Goal: Task Accomplishment & Management: Manage account settings

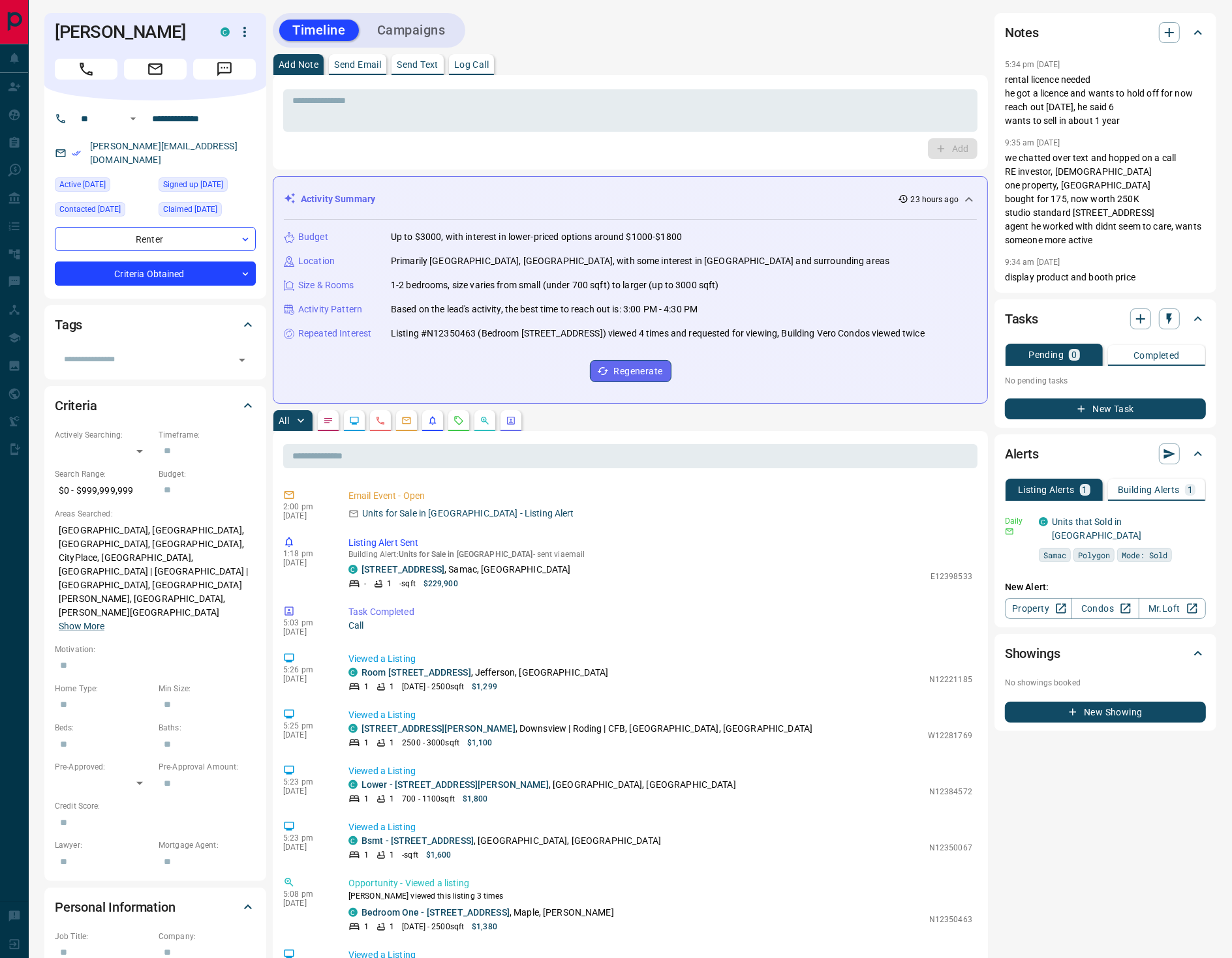
click at [462, 419] on icon "Requests" at bounding box center [459, 421] width 11 height 11
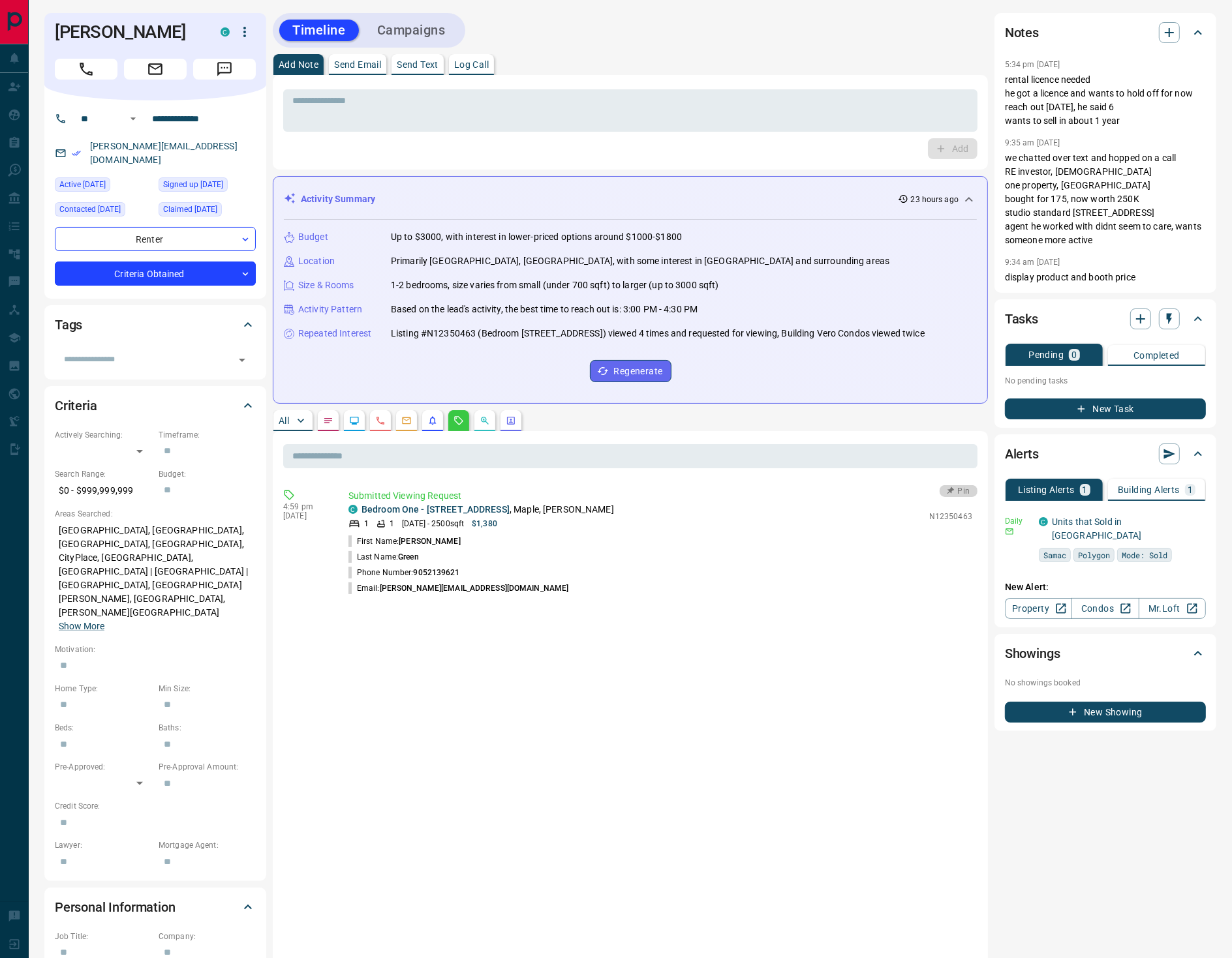
click at [959, 489] on button "Pin" at bounding box center [958, 491] width 38 height 12
click at [461, 505] on link "Bedroom One - [STREET_ADDRESS]" at bounding box center [435, 509] width 148 height 11
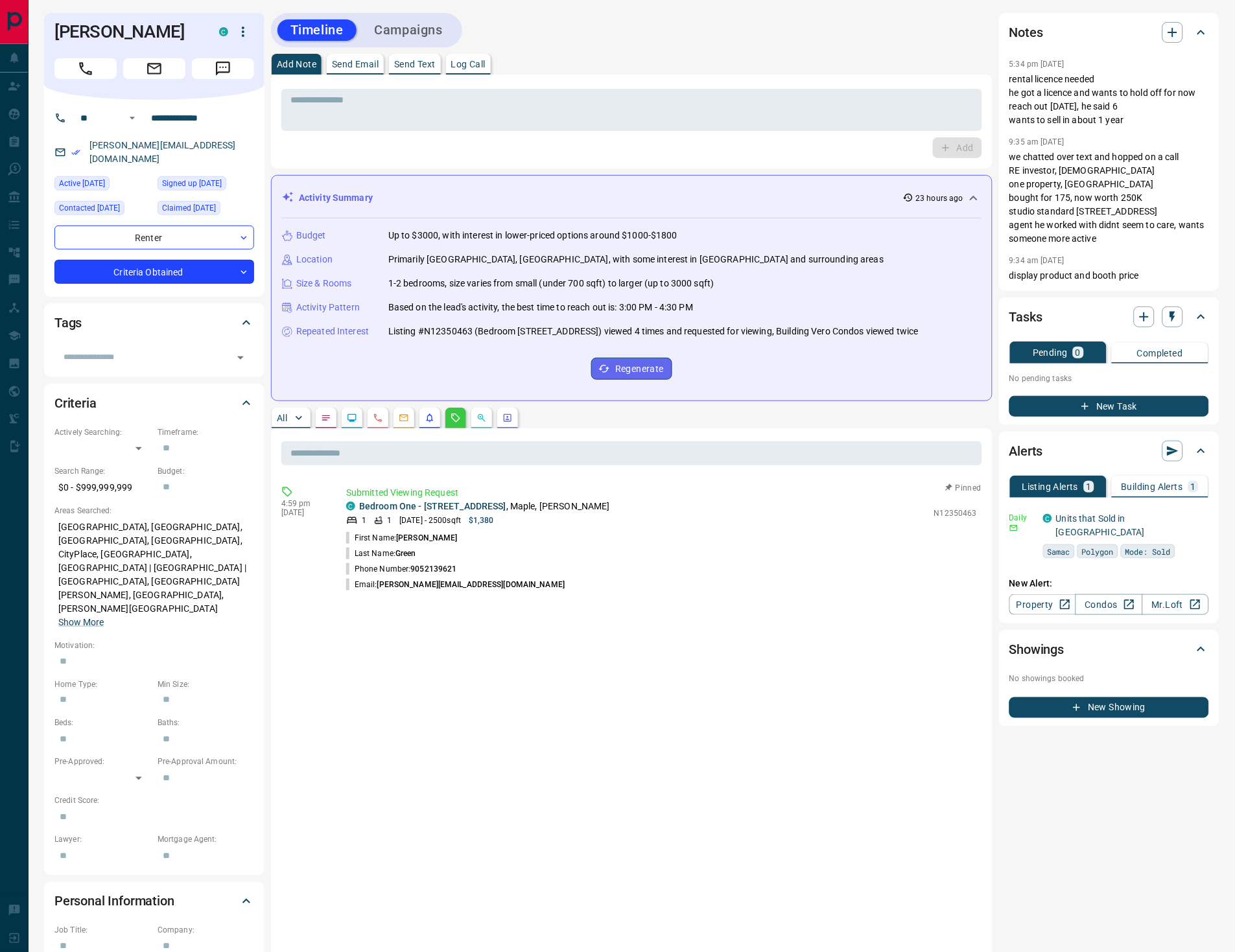
click at [176, 256] on body "**********" at bounding box center [618, 718] width 1235 height 1437
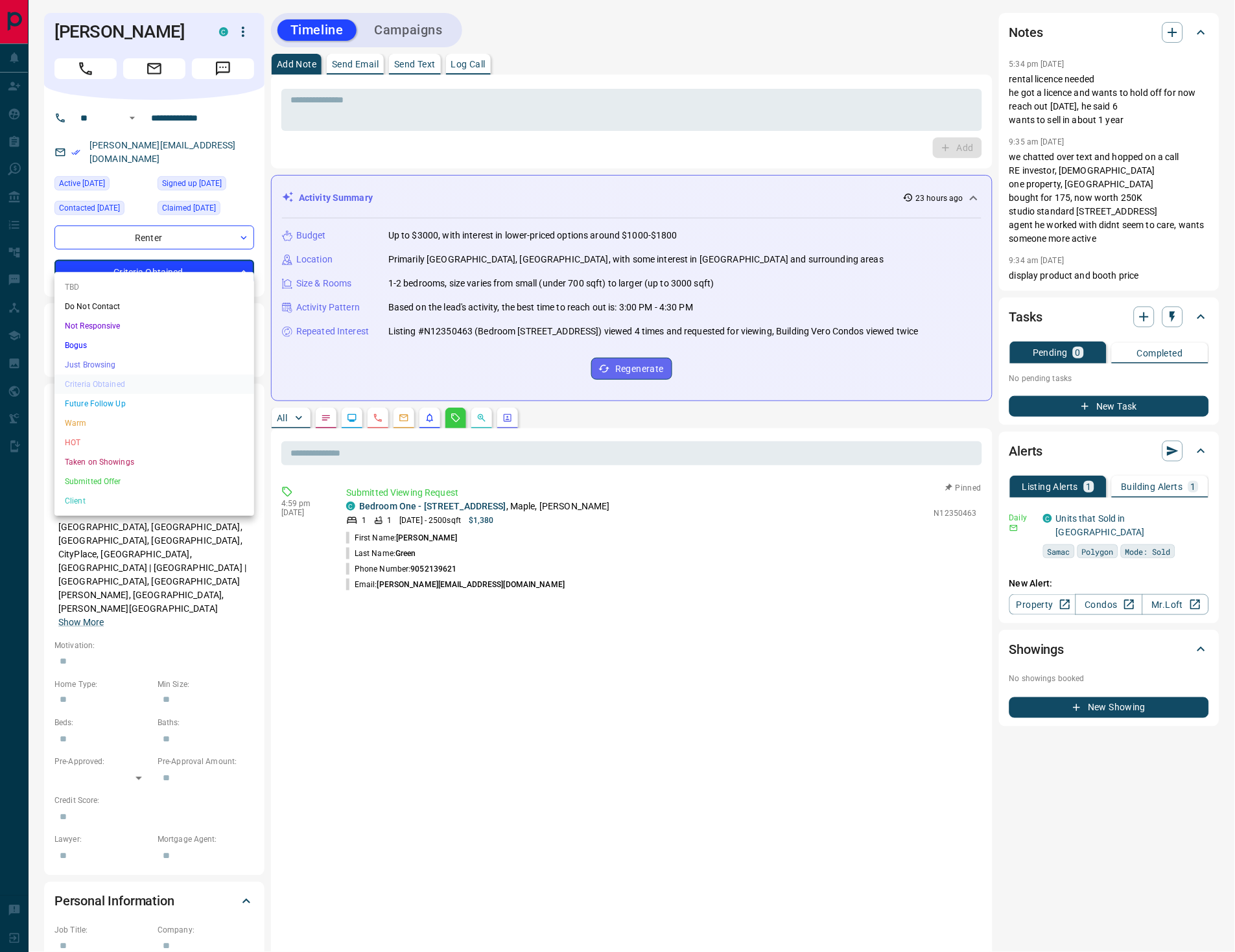
click at [95, 438] on li "HOT" at bounding box center [154, 442] width 200 height 20
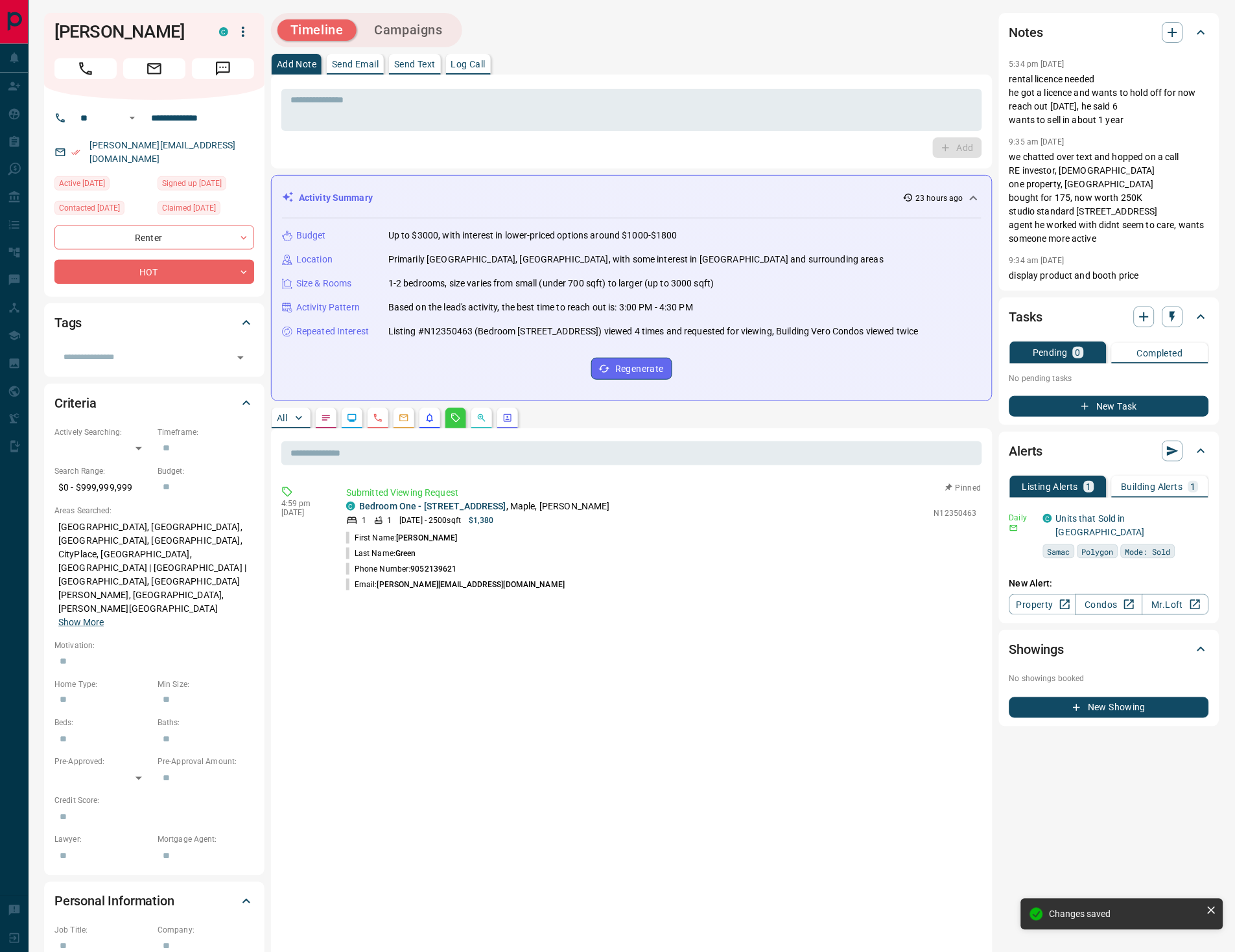
type input "*"
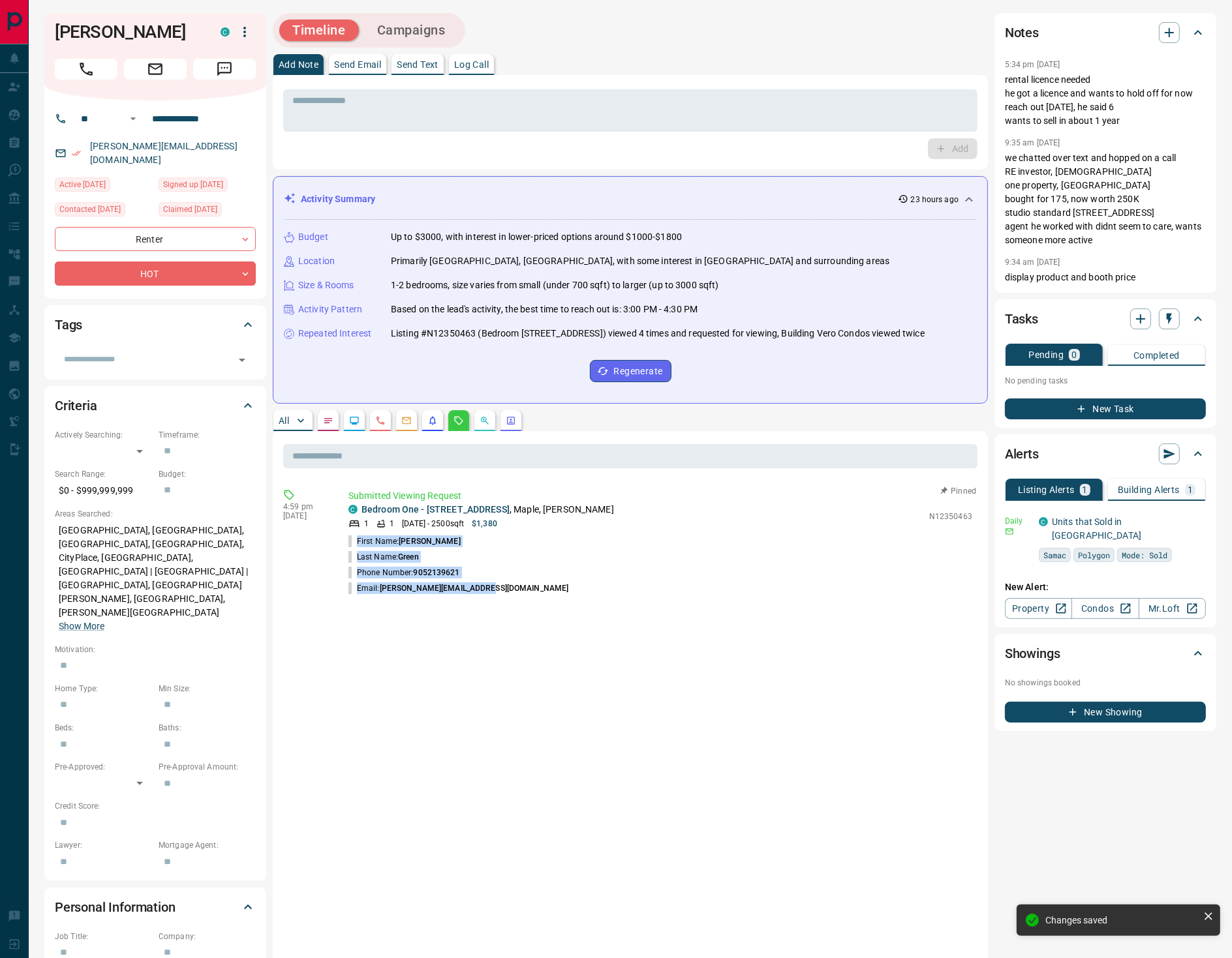
drag, startPoint x: 502, startPoint y: 592, endPoint x: 350, endPoint y: 534, distance: 162.7
click at [350, 534] on div "4:59 pm [DATE] Submitted Viewing Request C Bedroom [STREET_ADDRESS][PERSON_NAME…" at bounding box center [630, 542] width 694 height 114
copy ul "First Name: [PERSON_NAME] Last Name: Green Phone Number: [PHONE_NUMBER] Email: …"
click at [1169, 30] on icon "button" at bounding box center [1169, 33] width 16 height 16
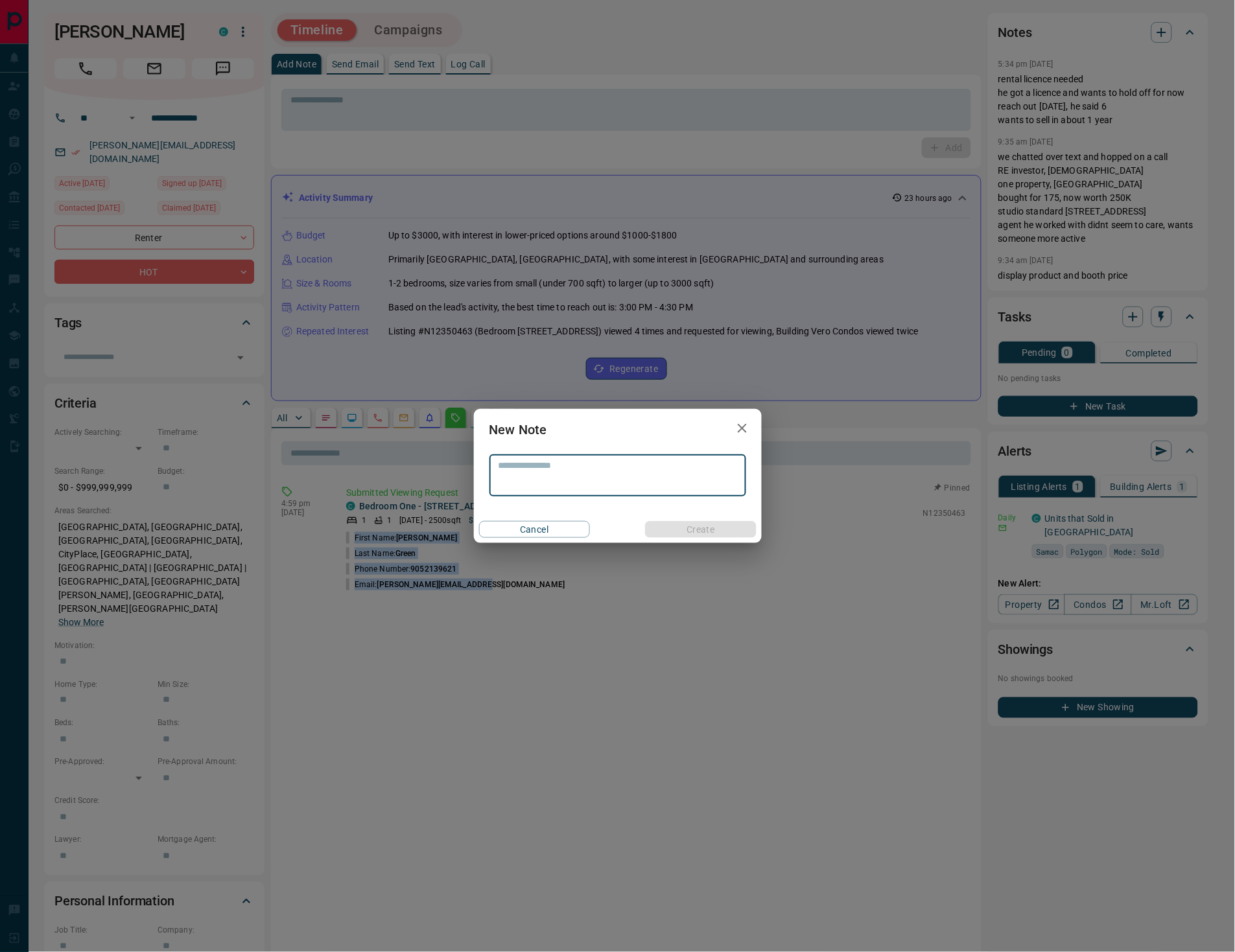
click at [533, 467] on textarea at bounding box center [618, 475] width 239 height 31
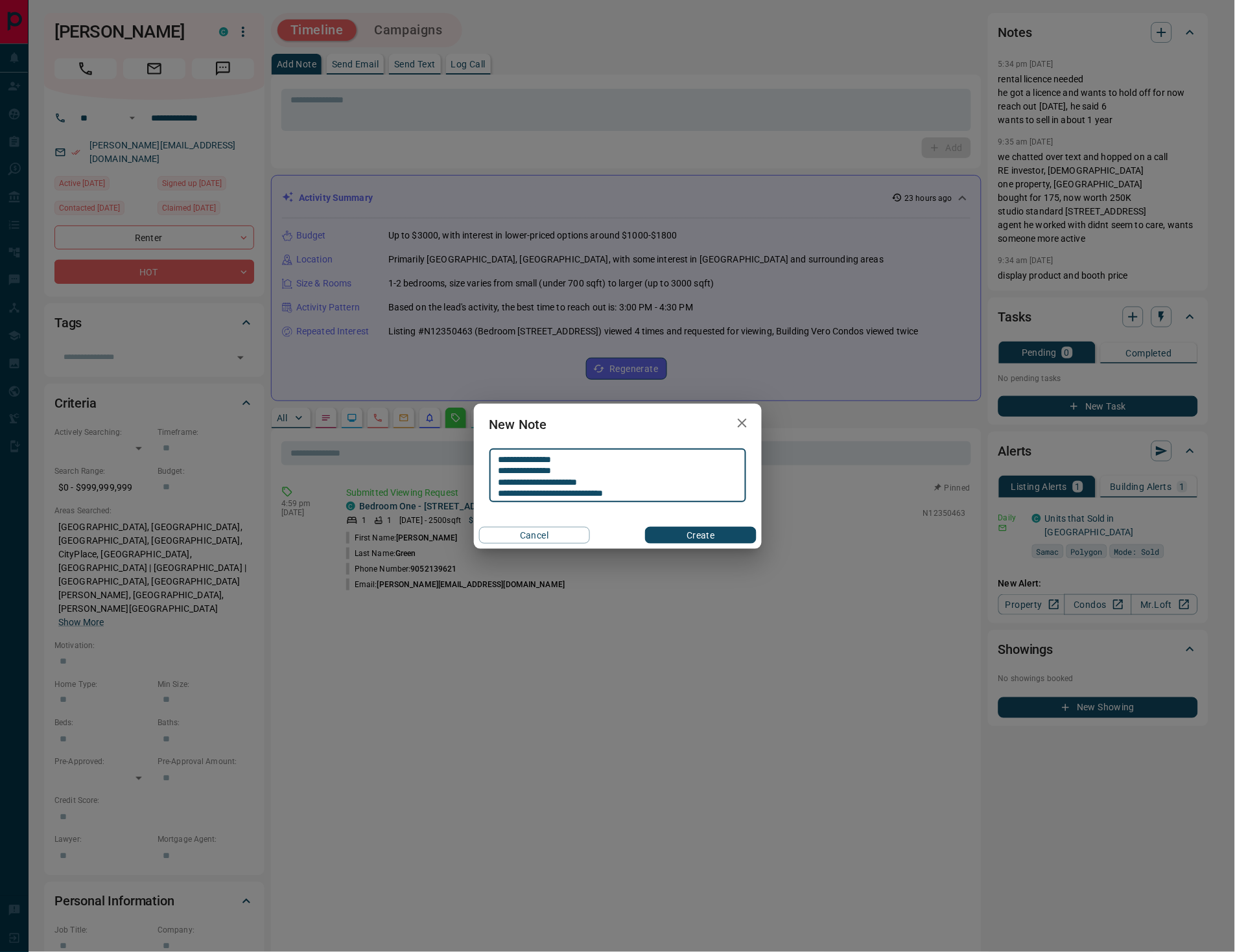
scroll to position [1, 0]
type textarea "**********"
click at [734, 531] on button "Create" at bounding box center [700, 535] width 111 height 17
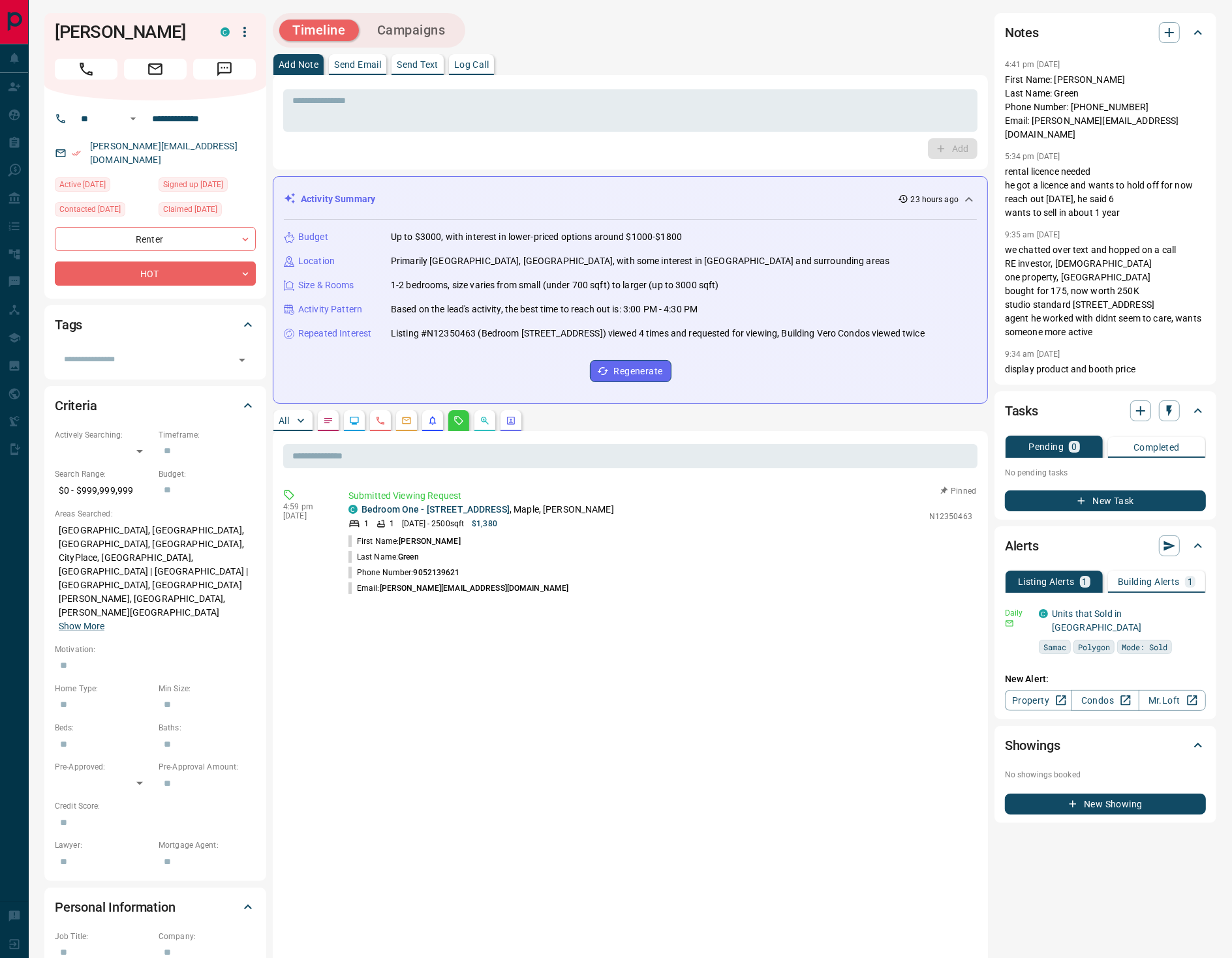
click at [416, 30] on button "Campaigns" at bounding box center [411, 30] width 95 height 21
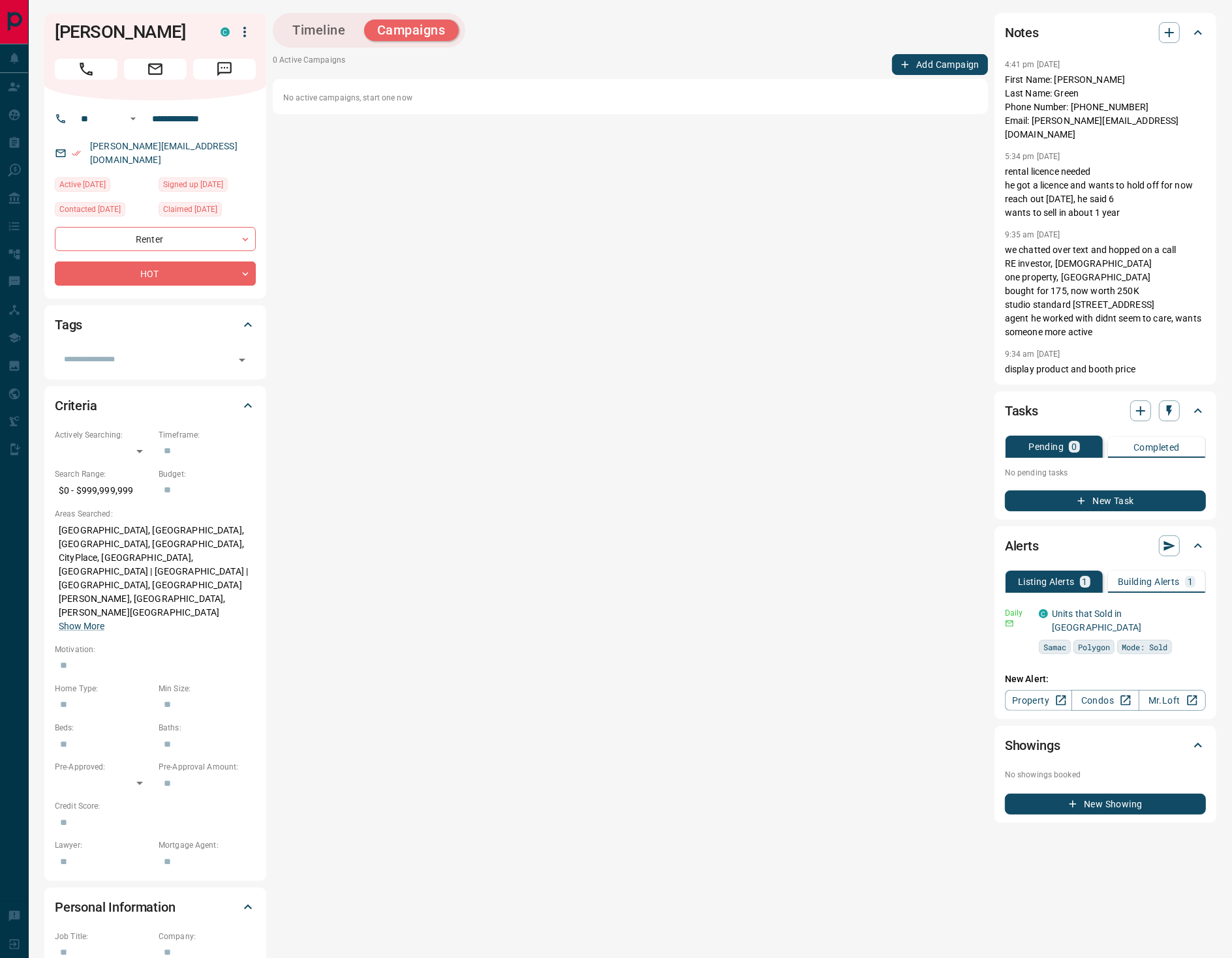
click at [949, 55] on button "Add Campaign" at bounding box center [939, 64] width 96 height 21
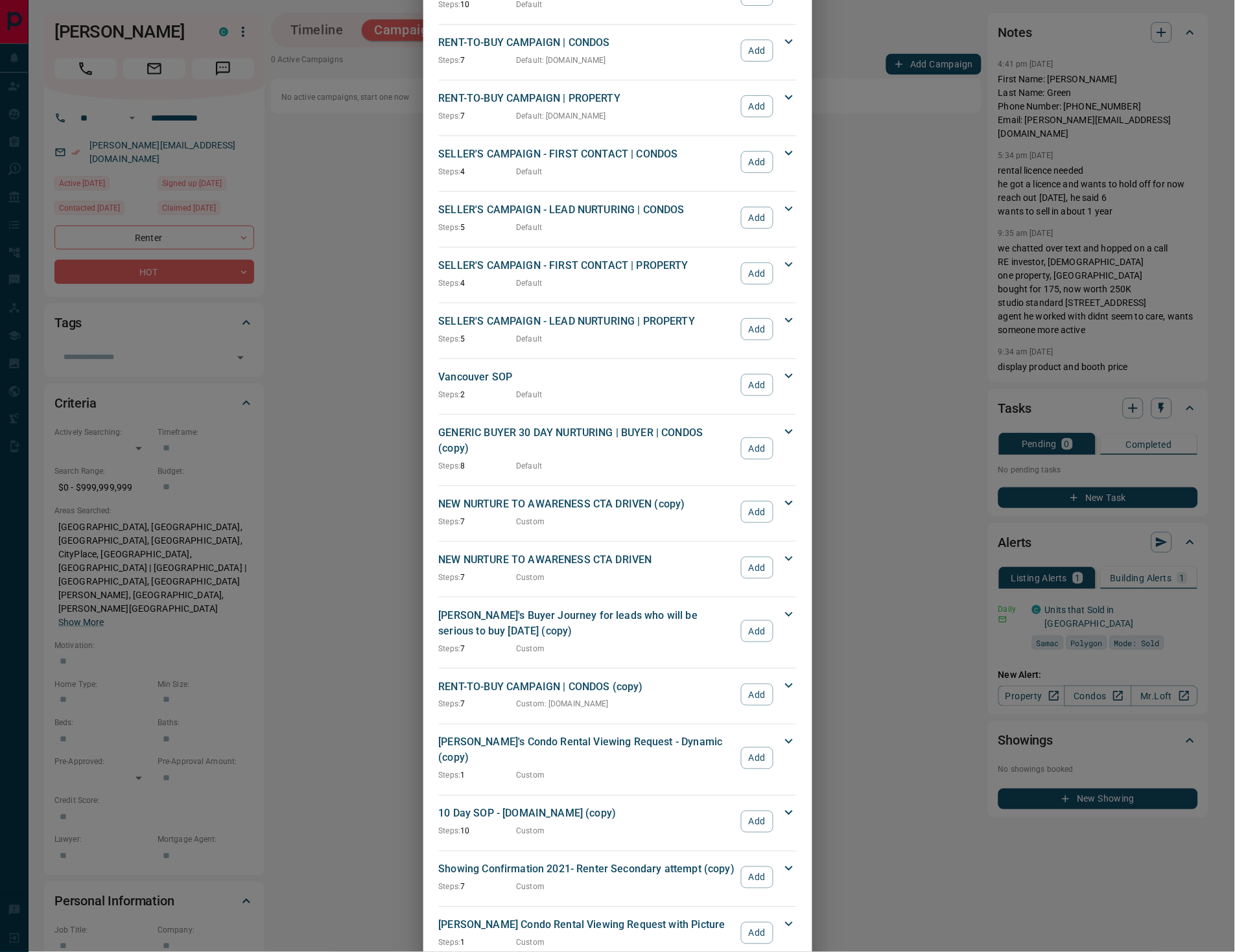
scroll to position [1225, 0]
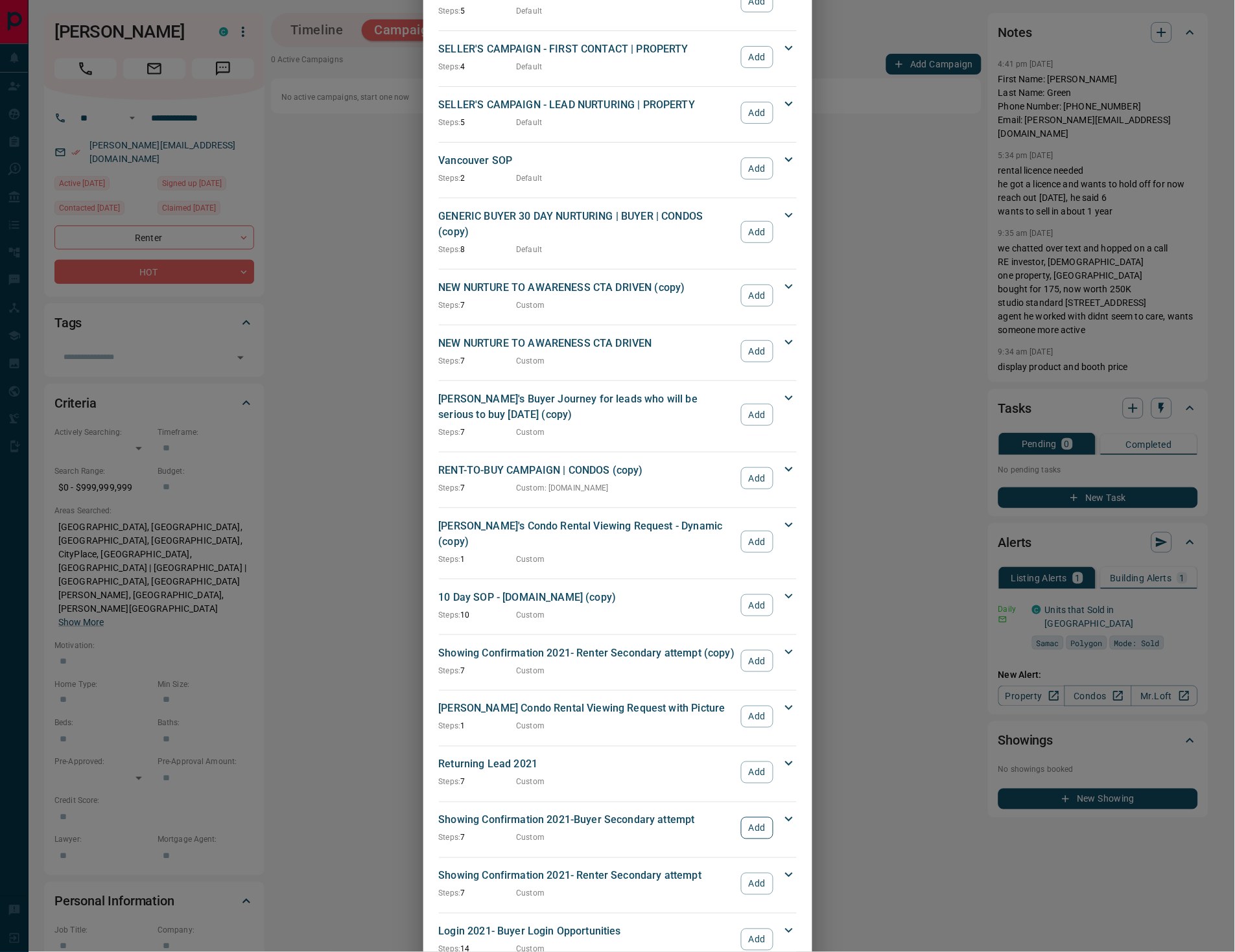
click at [747, 817] on button "Add" at bounding box center [757, 828] width 32 height 22
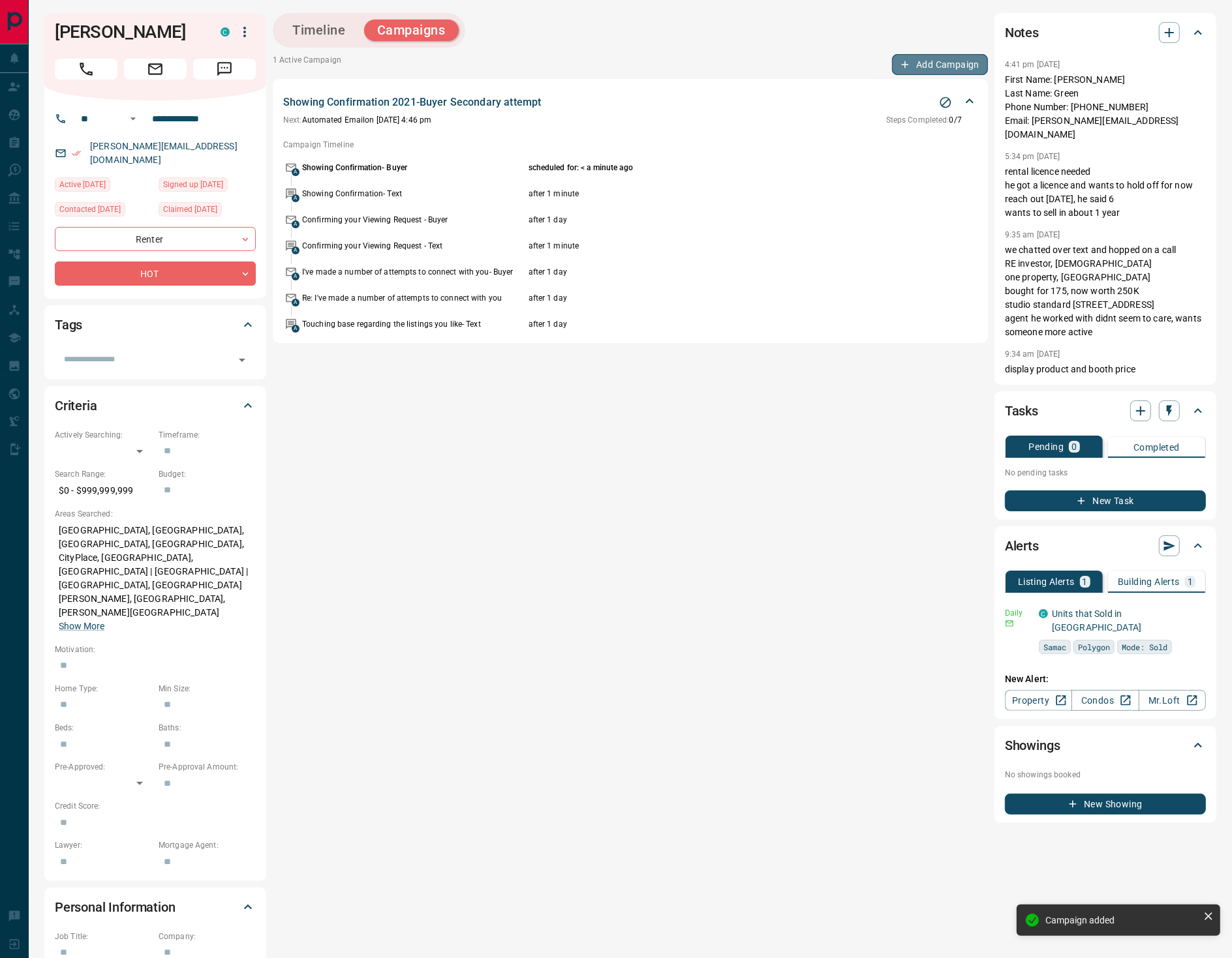
click at [925, 74] on button "Add Campaign" at bounding box center [939, 64] width 96 height 21
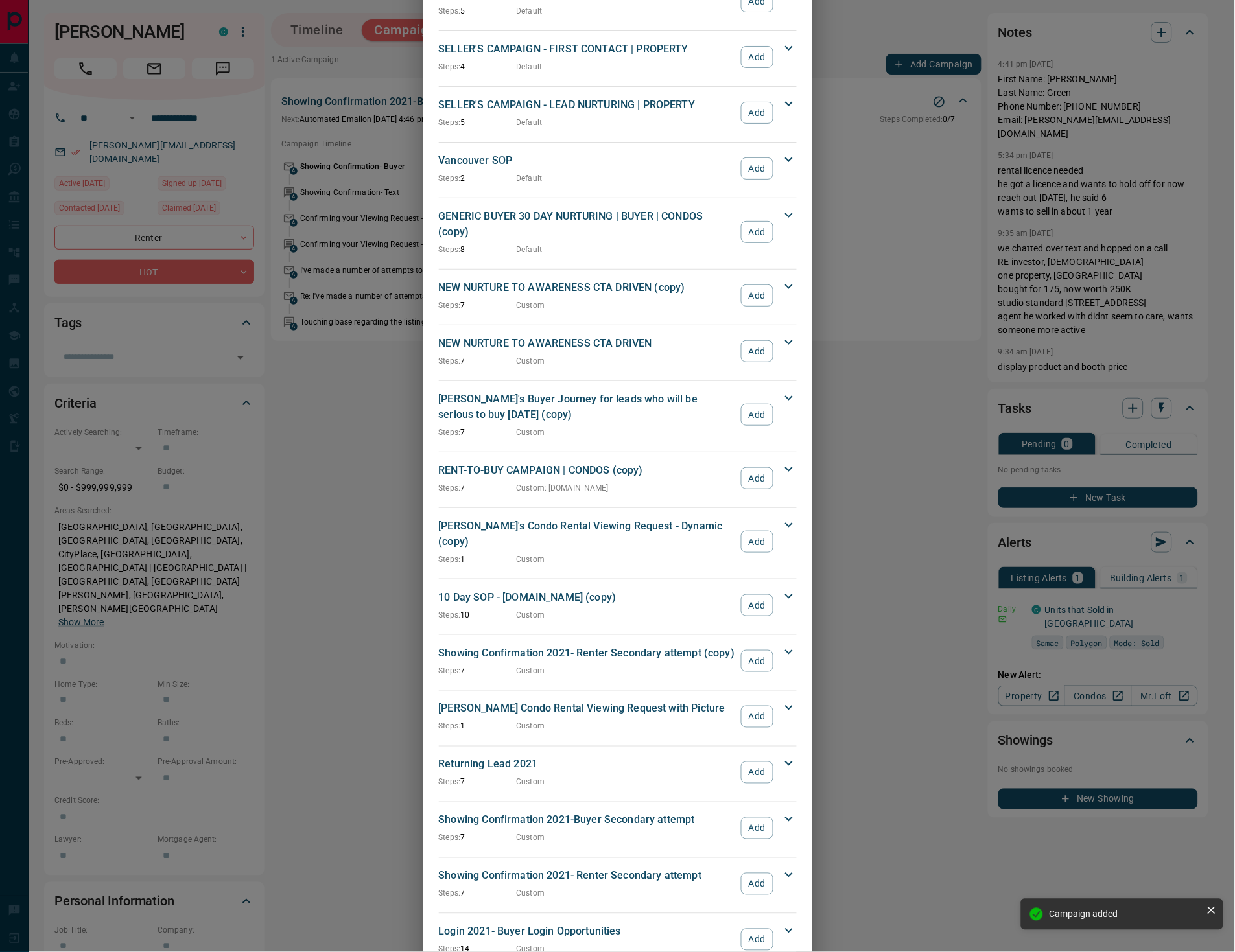
drag, startPoint x: 754, startPoint y: 840, endPoint x: 781, endPoint y: 88, distance: 752.5
click at [754, 873] on button "Add" at bounding box center [757, 884] width 32 height 22
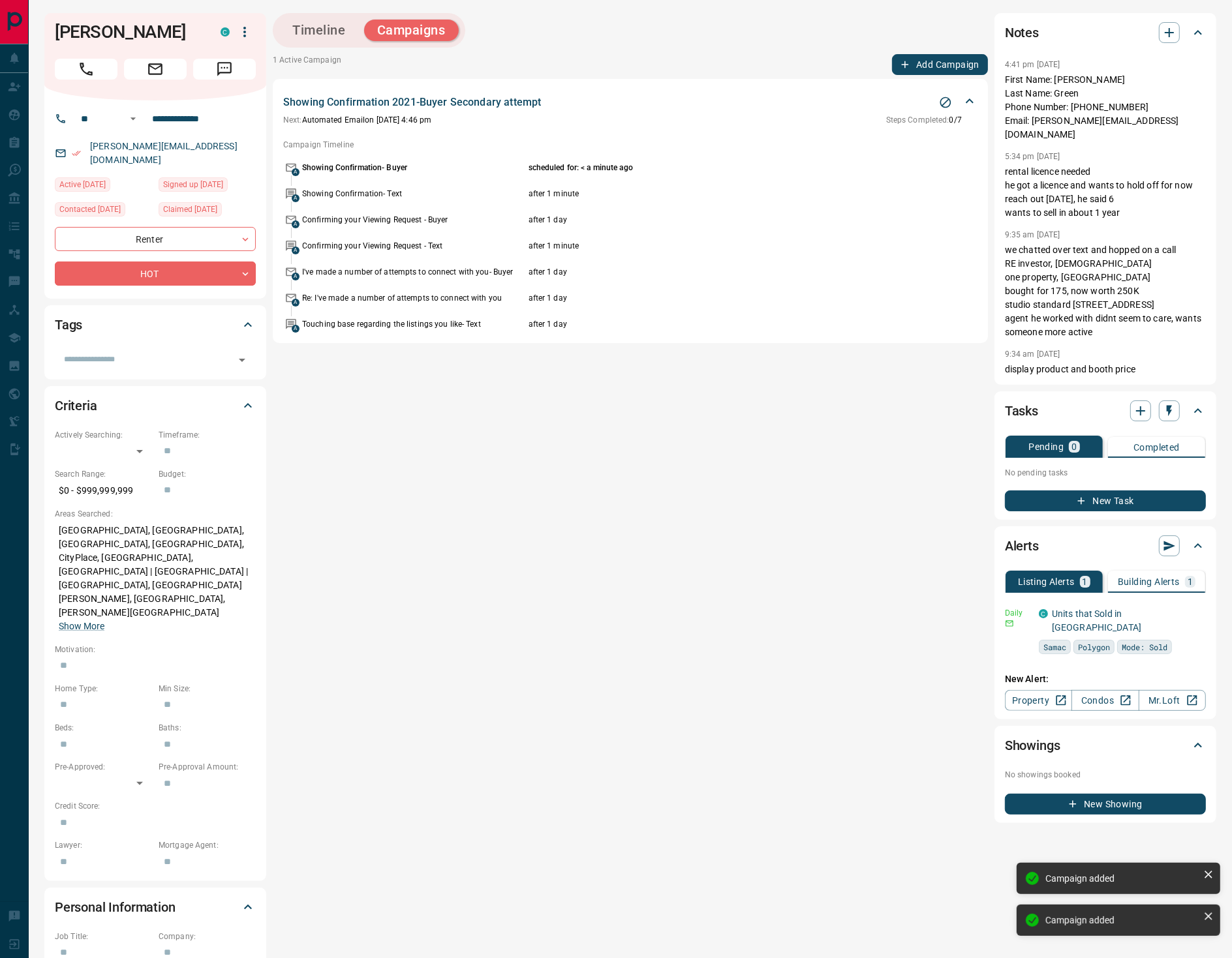
click at [947, 60] on button "Add Campaign" at bounding box center [939, 64] width 96 height 21
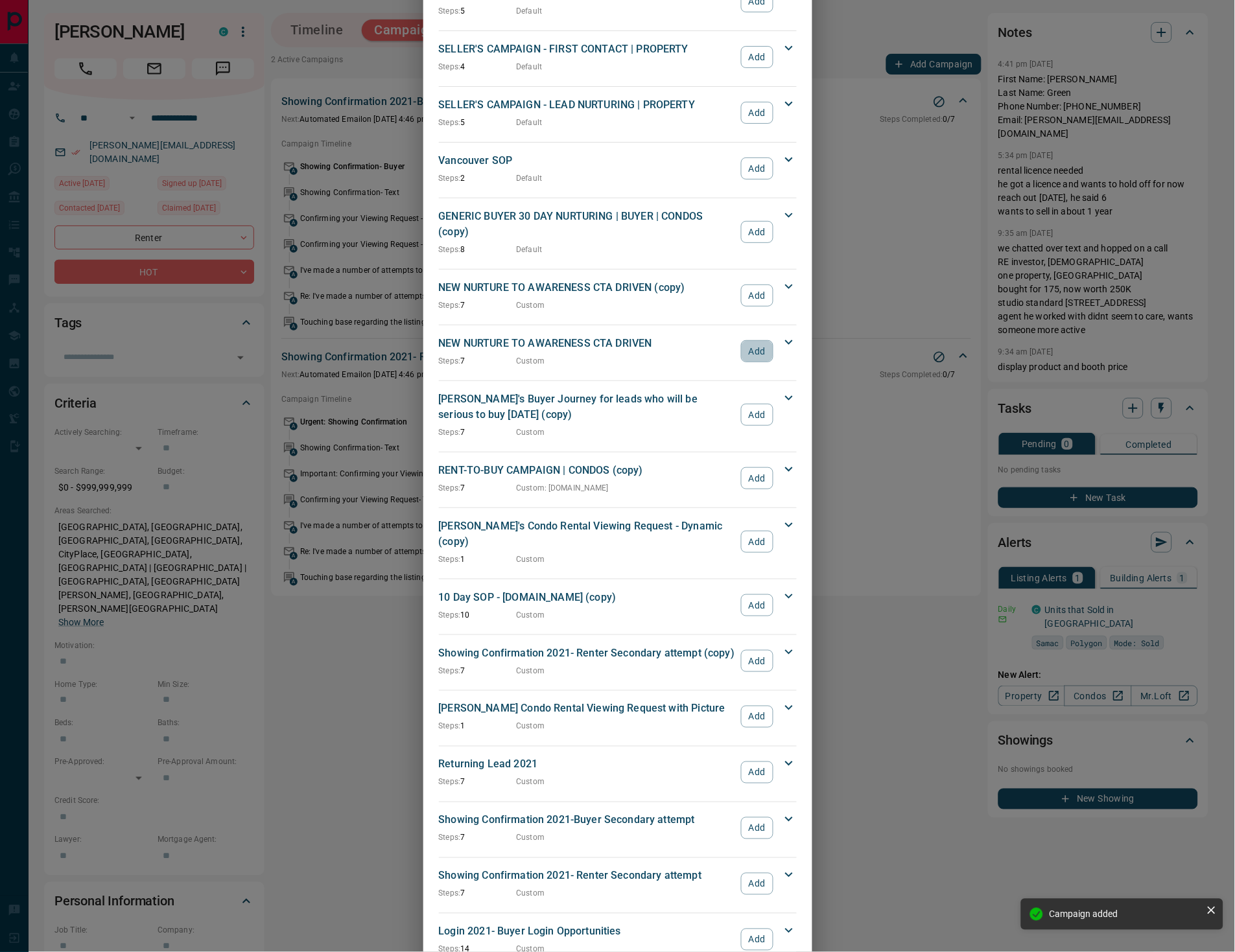
click at [749, 340] on button "Add" at bounding box center [757, 351] width 32 height 22
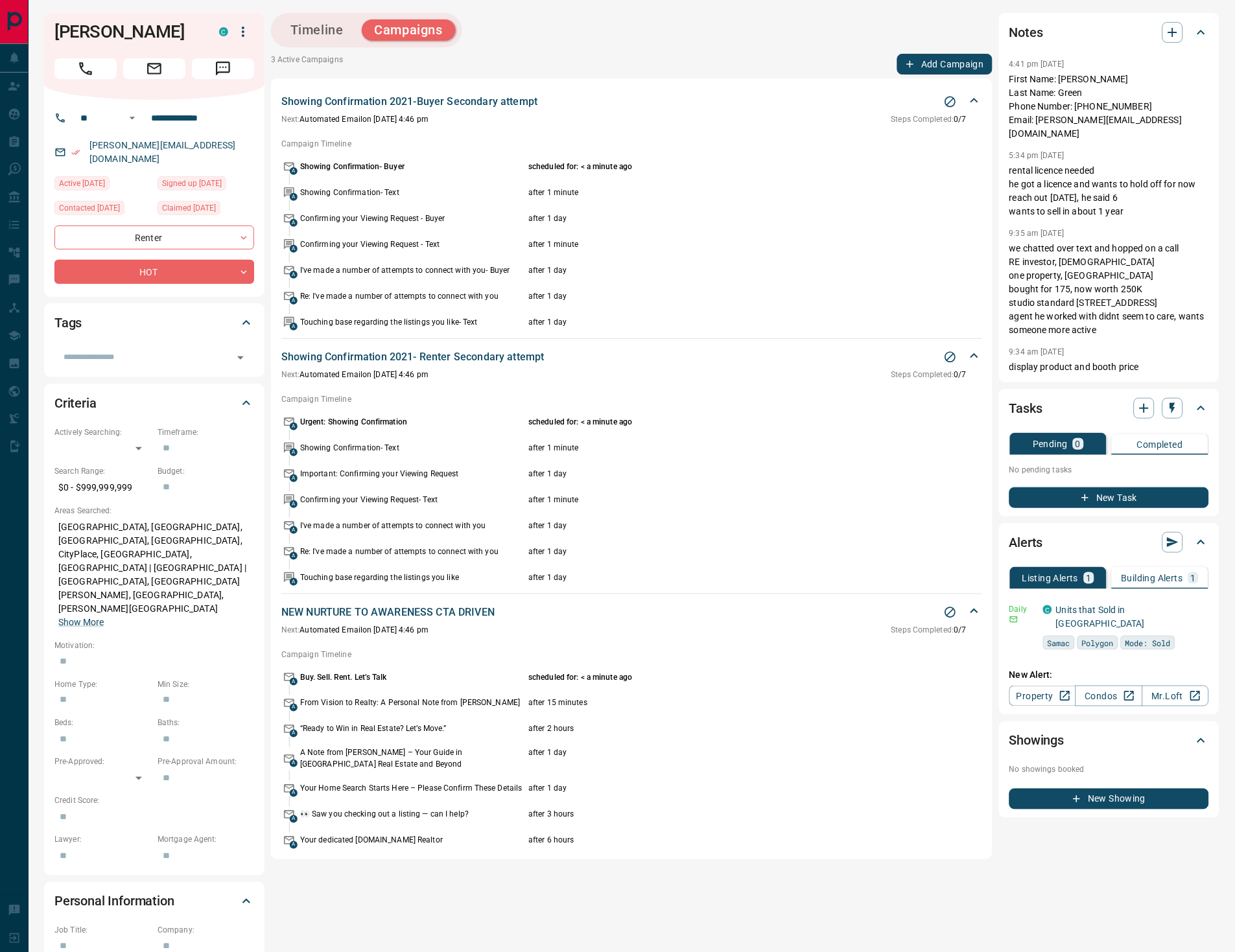
click at [339, 25] on button "Timeline" at bounding box center [316, 30] width 79 height 21
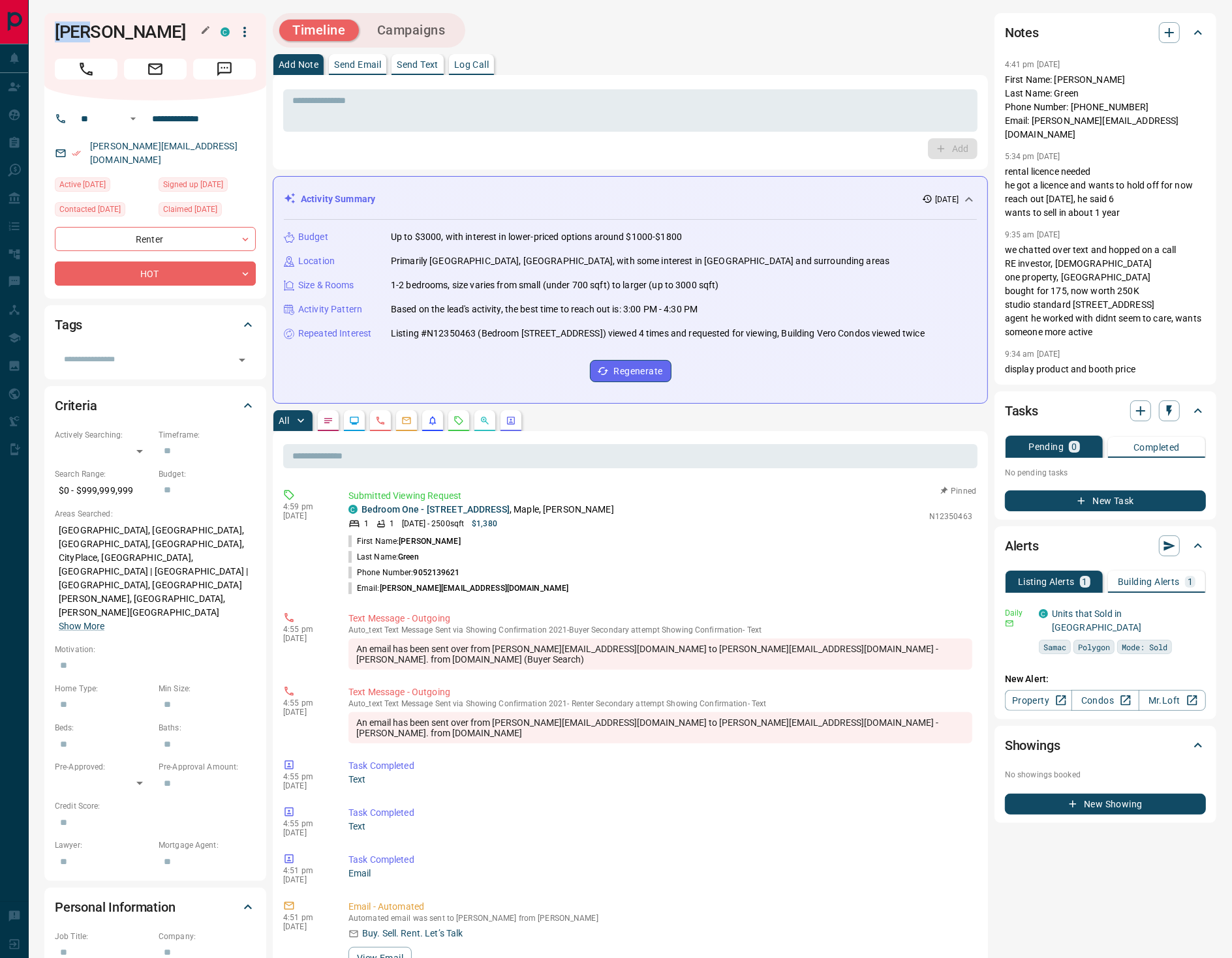
drag, startPoint x: 62, startPoint y: 34, endPoint x: 100, endPoint y: 34, distance: 38.0
click at [100, 34] on h1 "[PERSON_NAME]" at bounding box center [127, 31] width 146 height 21
copy h1 "[PERSON_NAME]"
